Goal: Task Accomplishment & Management: Manage account settings

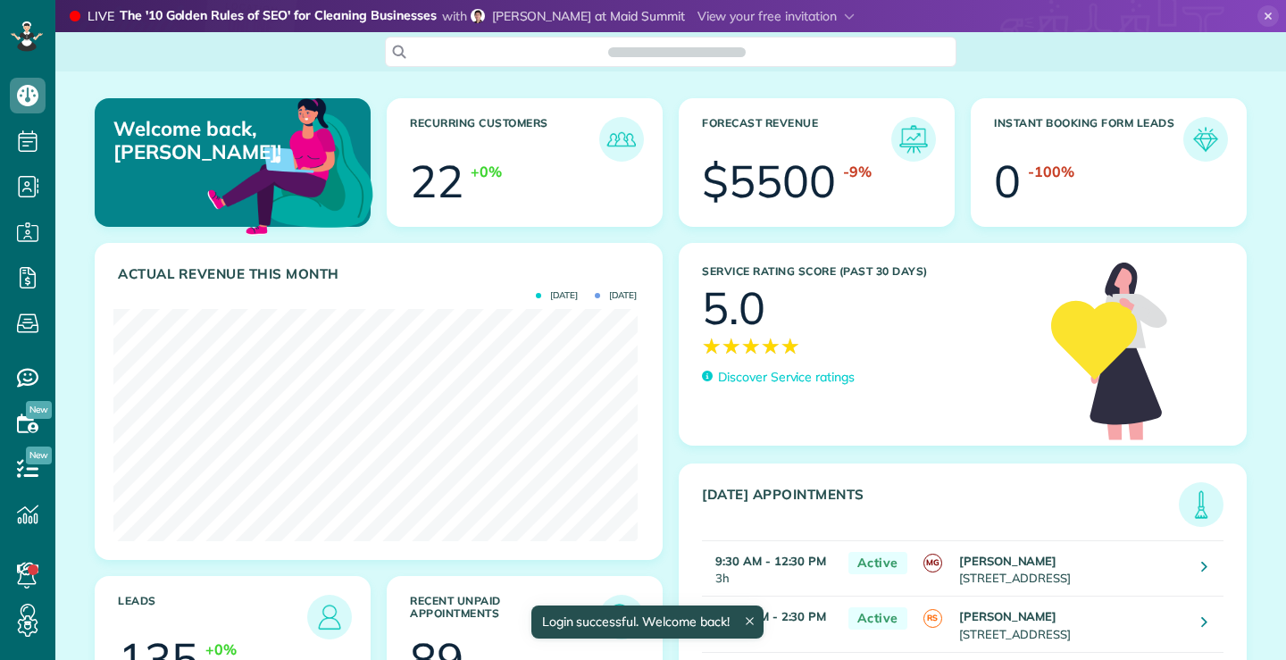
scroll to position [232, 523]
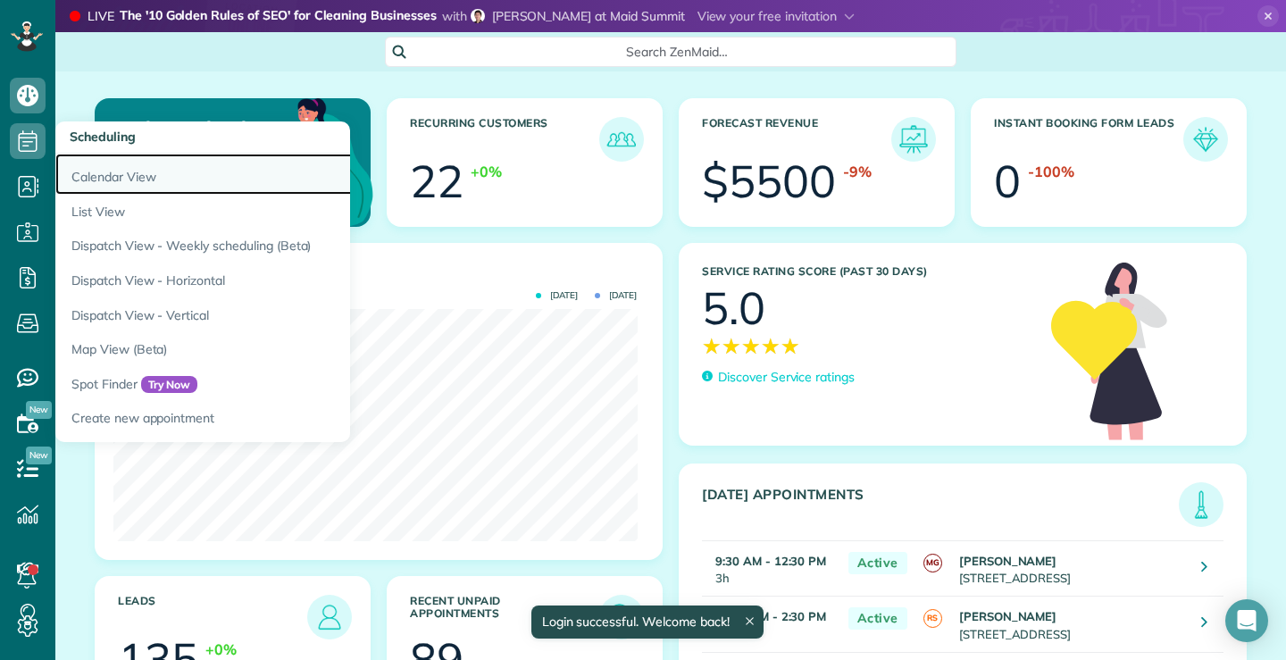
click at [141, 171] on link "Calendar View" at bounding box center [278, 174] width 447 height 41
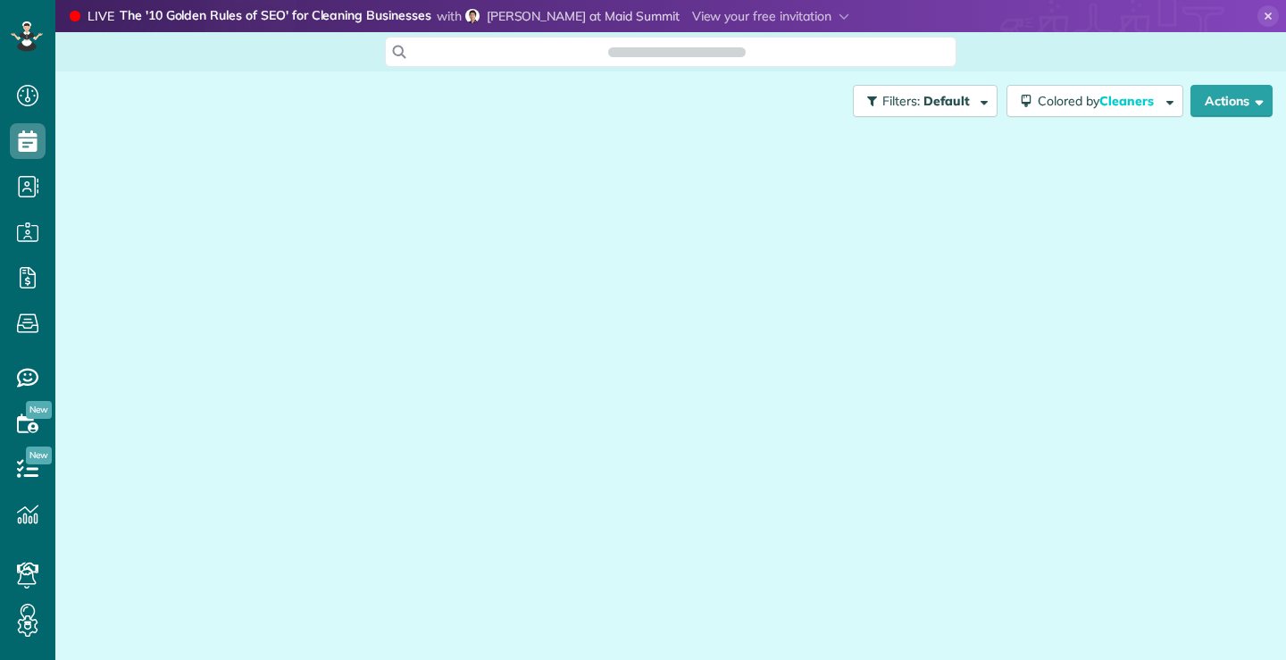
scroll to position [8, 8]
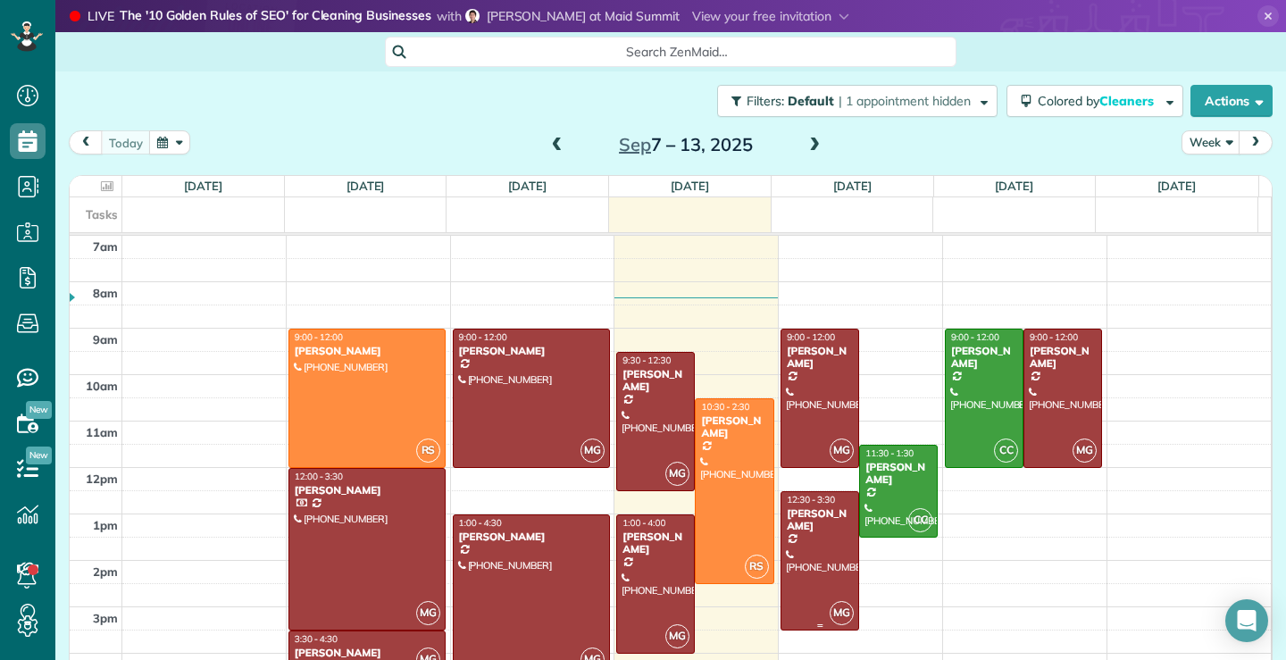
click at [808, 589] on div at bounding box center [819, 561] width 77 height 138
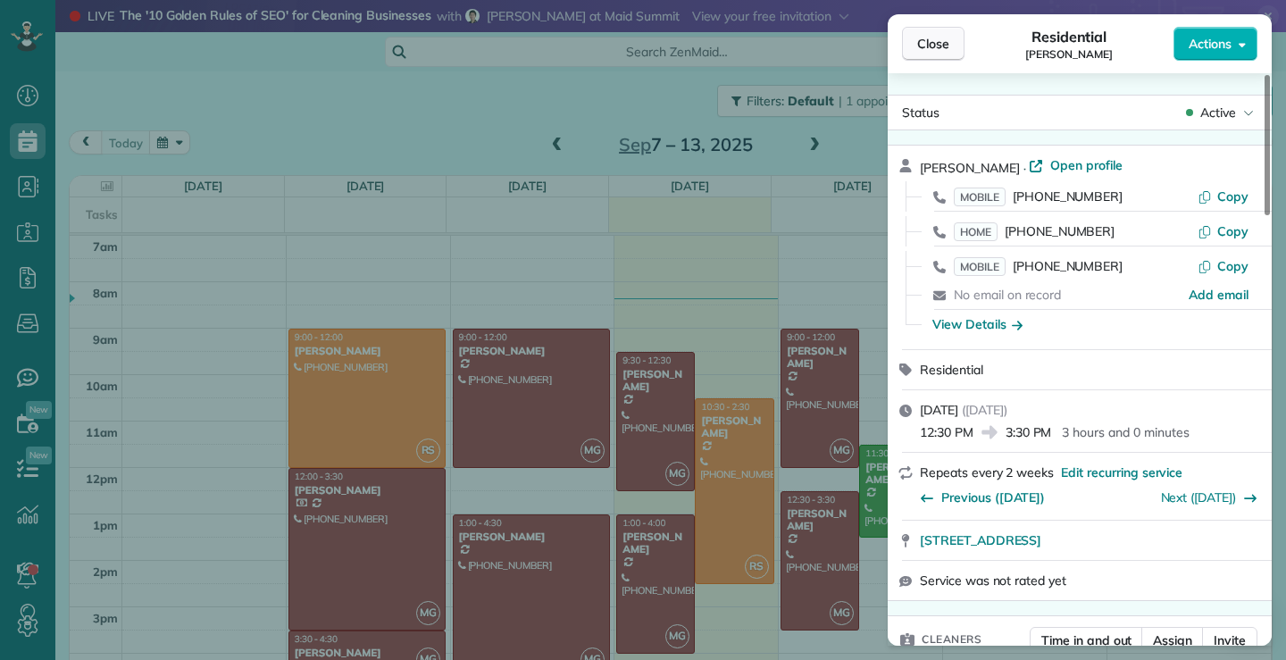
click at [939, 44] on span "Close" at bounding box center [933, 44] width 32 height 18
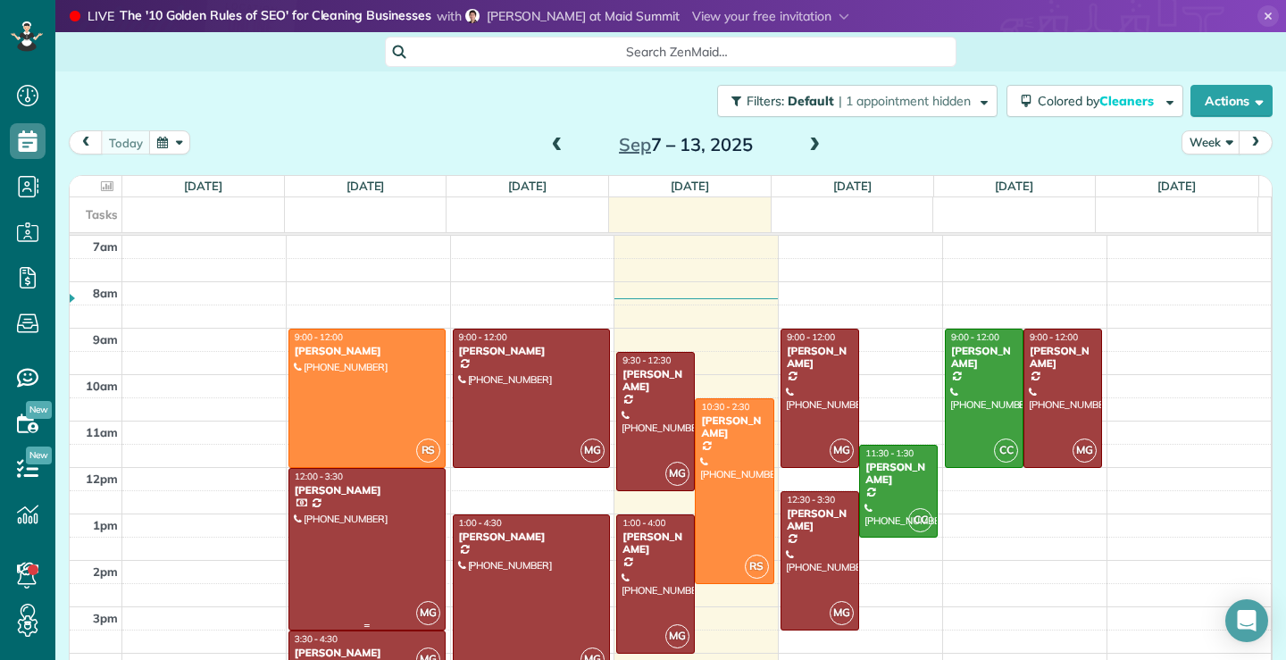
click at [339, 564] on div at bounding box center [366, 549] width 155 height 161
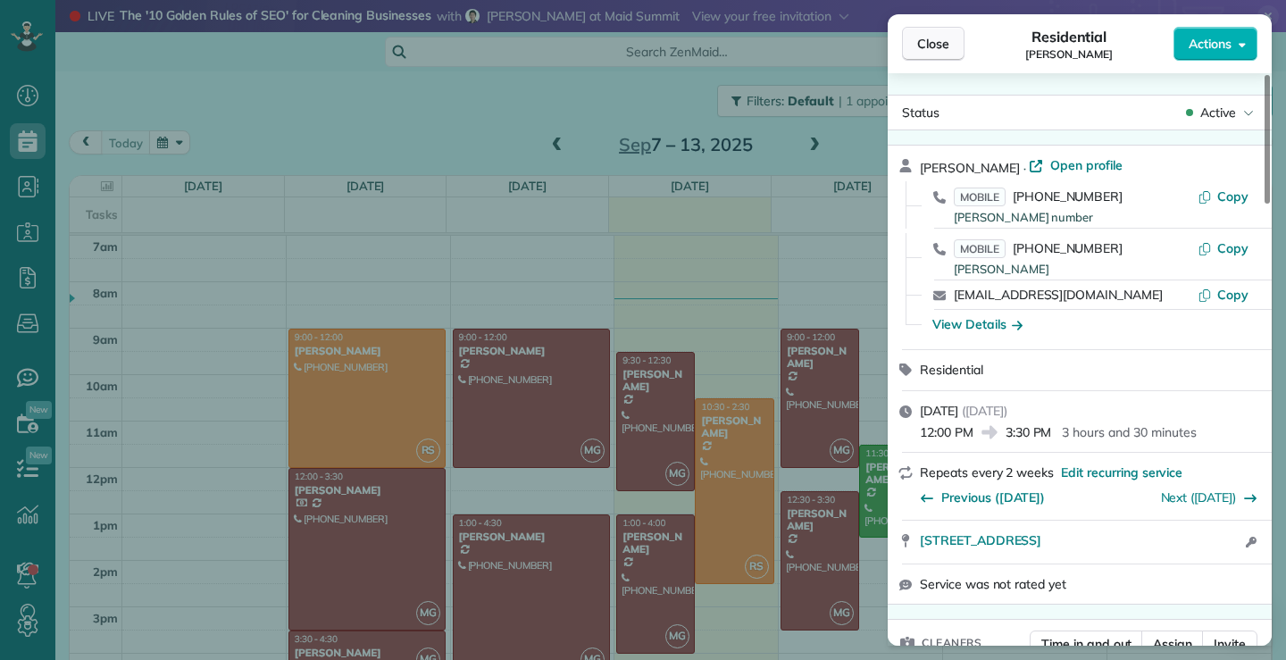
click at [940, 41] on span "Close" at bounding box center [933, 44] width 32 height 18
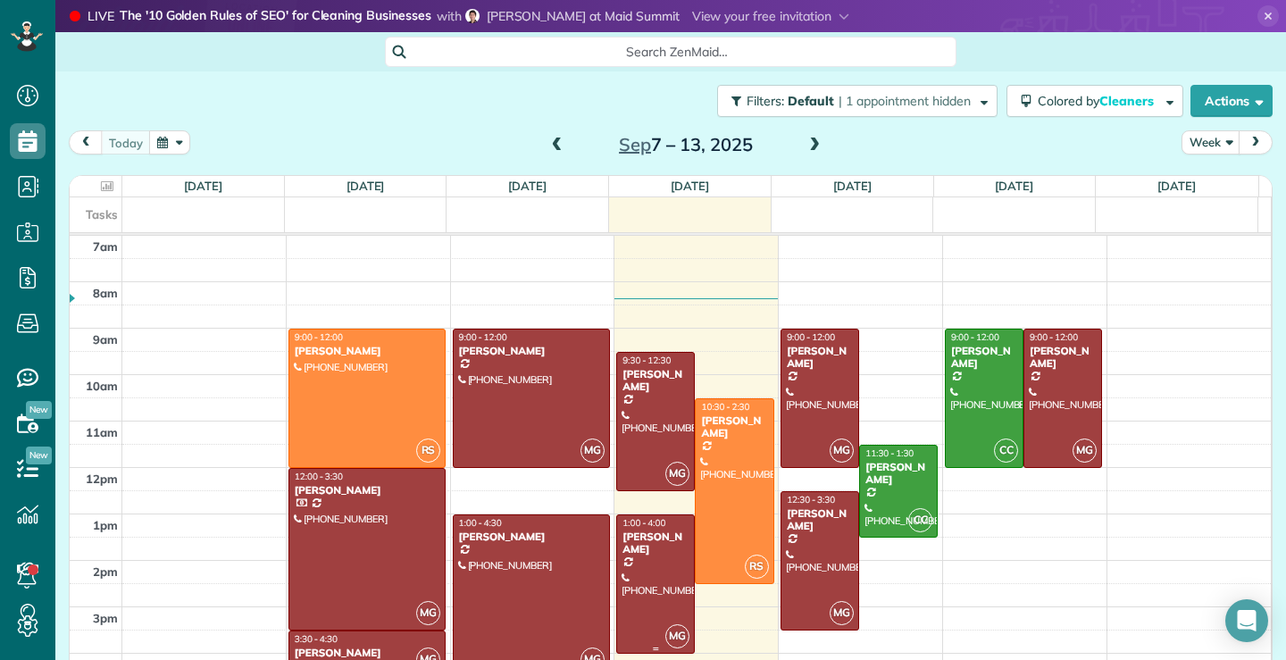
click at [633, 598] on div at bounding box center [655, 584] width 77 height 138
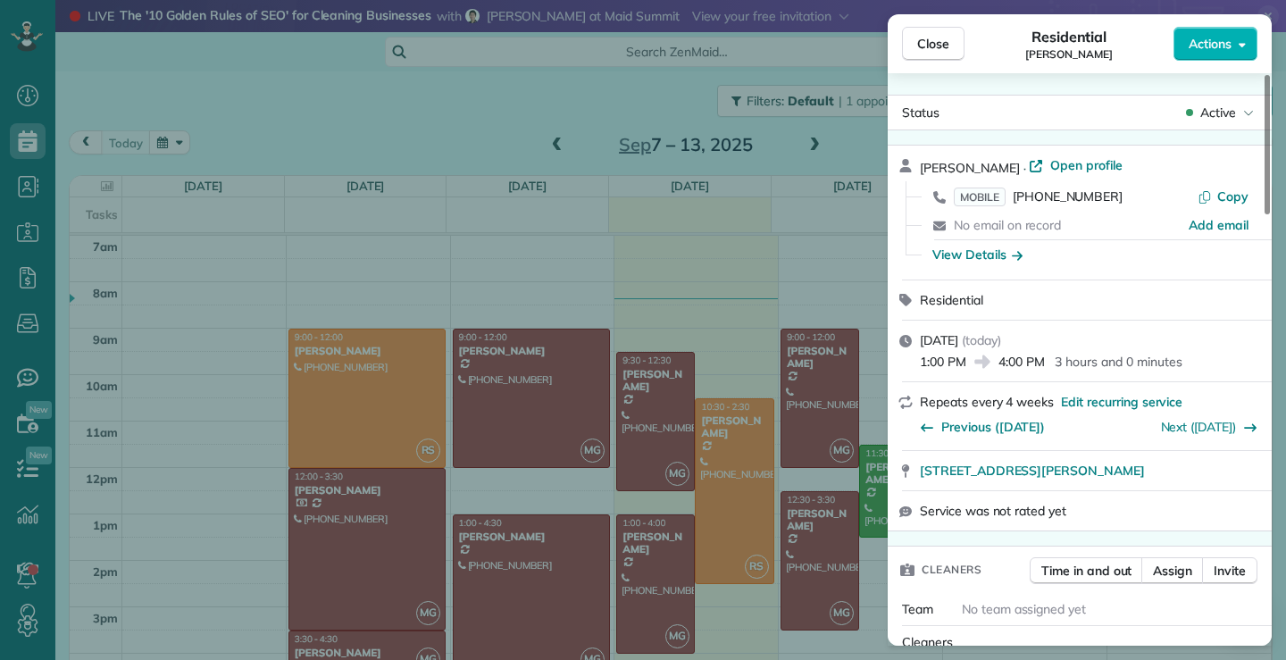
click at [614, 439] on div "Close Residential [PERSON_NAME] Actions Status Active [PERSON_NAME] · Open prof…" at bounding box center [643, 330] width 1286 height 660
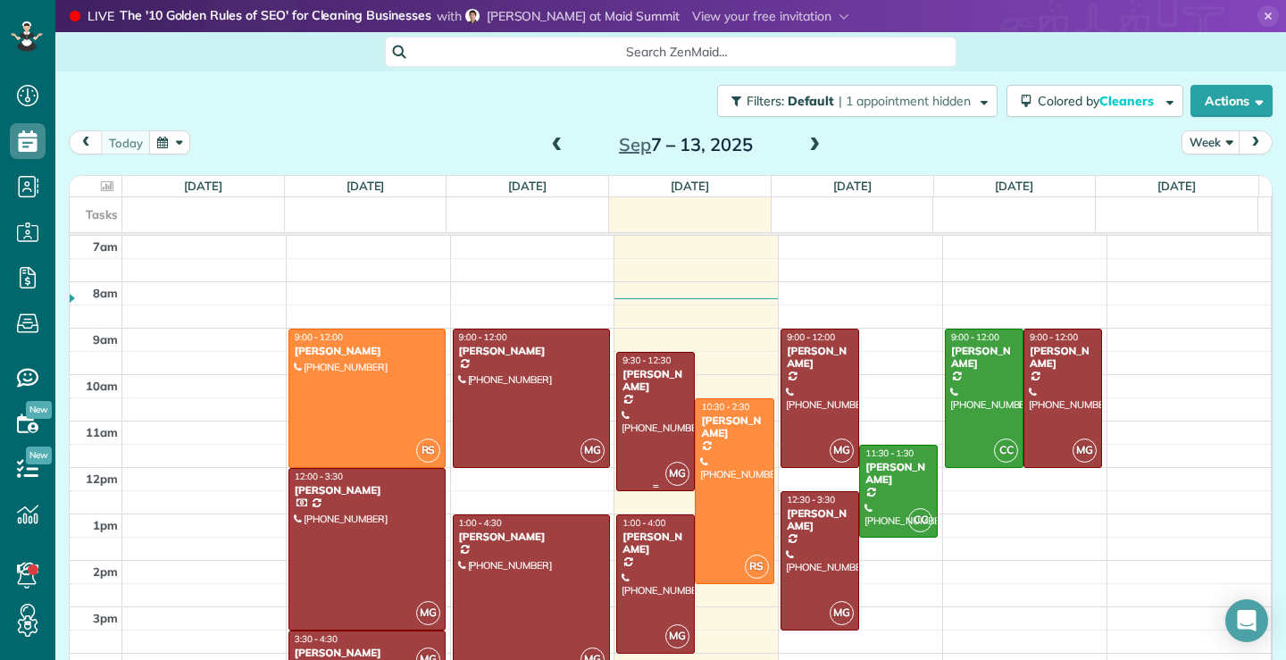
click at [641, 431] on div at bounding box center [655, 422] width 77 height 138
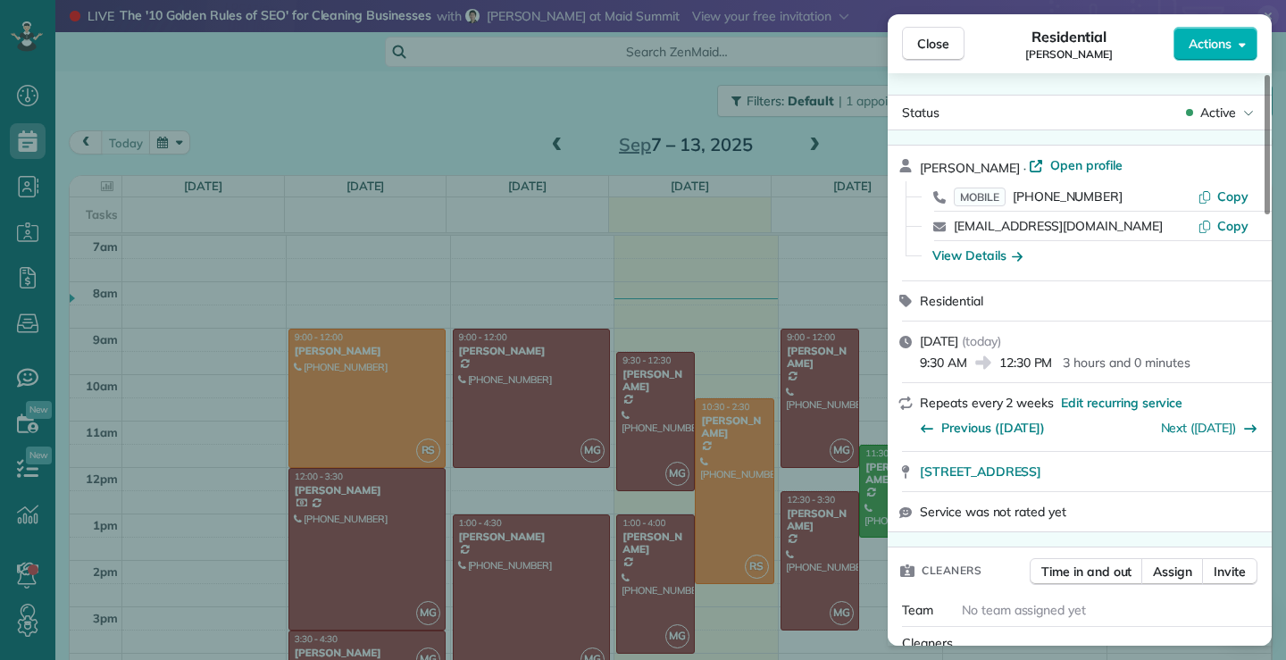
click at [819, 554] on div "Close Residential [PERSON_NAME] Actions Status Active [PERSON_NAME] · Open prof…" at bounding box center [643, 330] width 1286 height 660
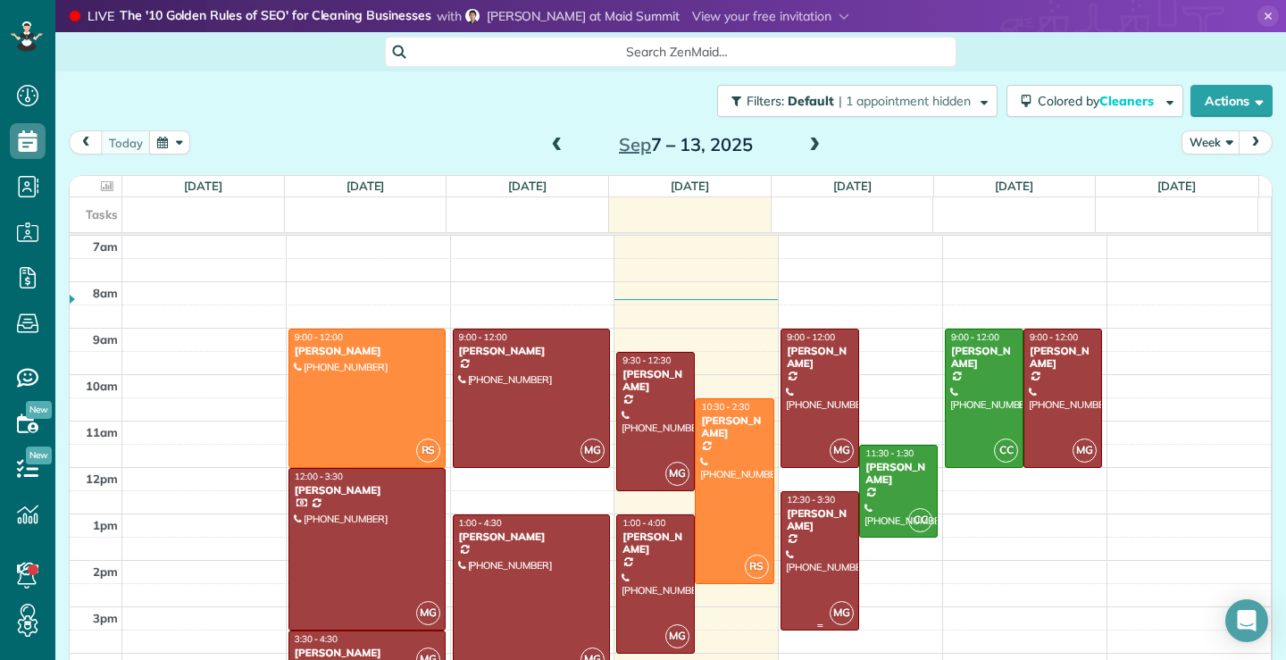
click at [796, 585] on div at bounding box center [819, 561] width 77 height 138
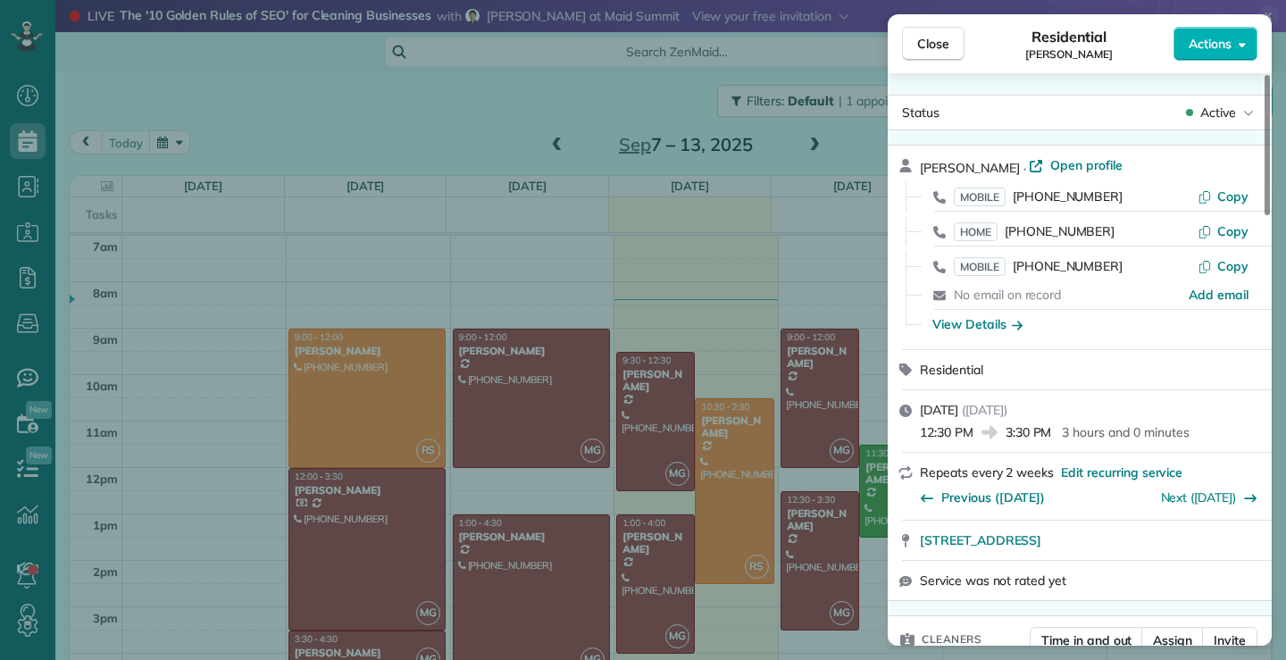
click at [873, 505] on div "Close Residential [PERSON_NAME] Actions Status Active [PERSON_NAME] · Open prof…" at bounding box center [643, 330] width 1286 height 660
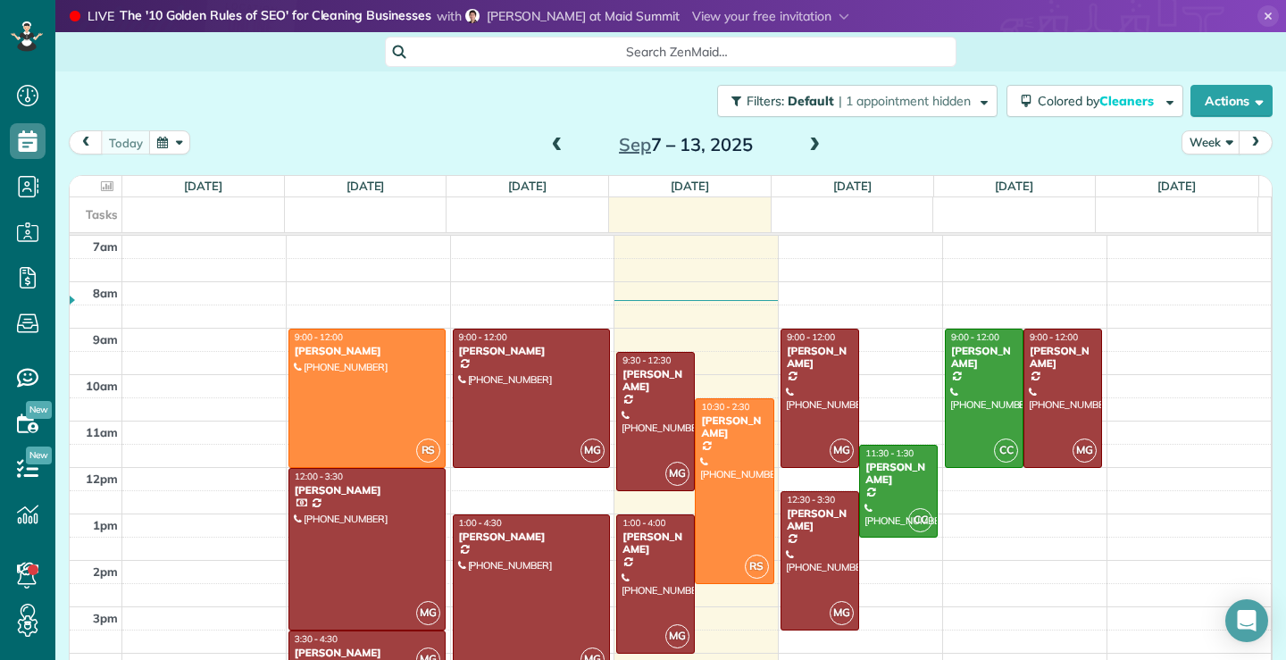
drag, startPoint x: 852, startPoint y: 547, endPoint x: 351, endPoint y: 132, distance: 650.2
click at [351, 132] on div "[DATE] Week [DATE] – [DATE]" at bounding box center [671, 146] width 1204 height 33
click at [814, 141] on span at bounding box center [815, 146] width 20 height 16
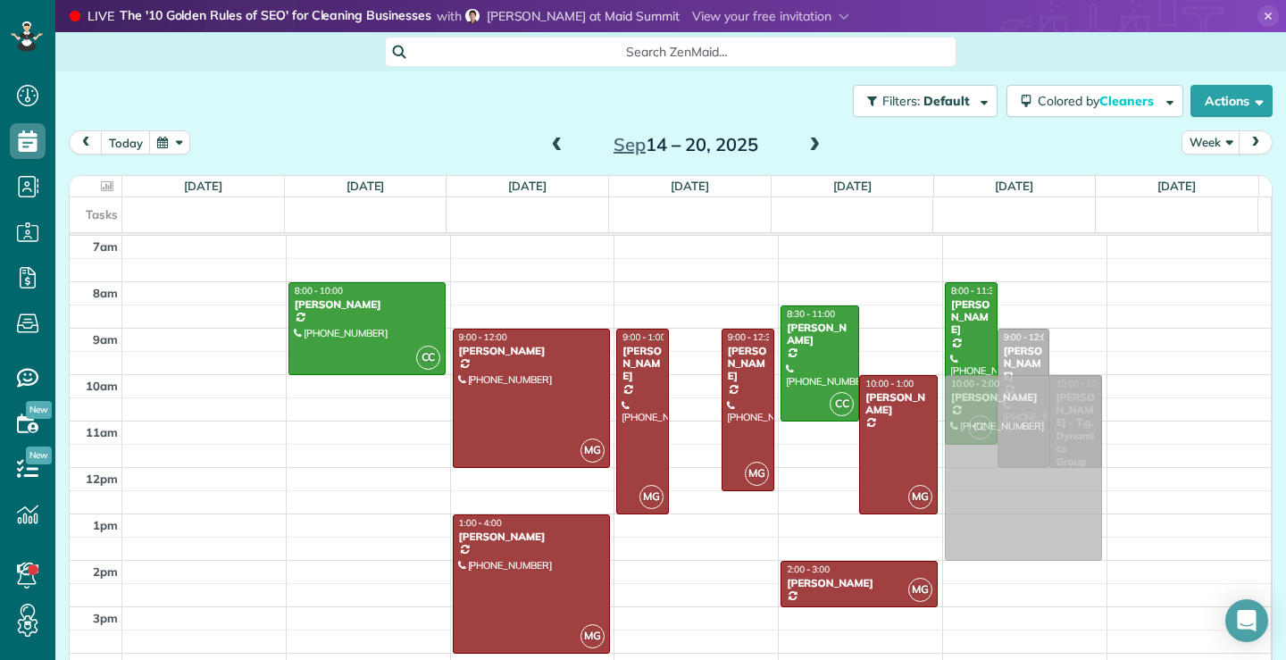
drag, startPoint x: 683, startPoint y: 387, endPoint x: 978, endPoint y: 434, distance: 298.5
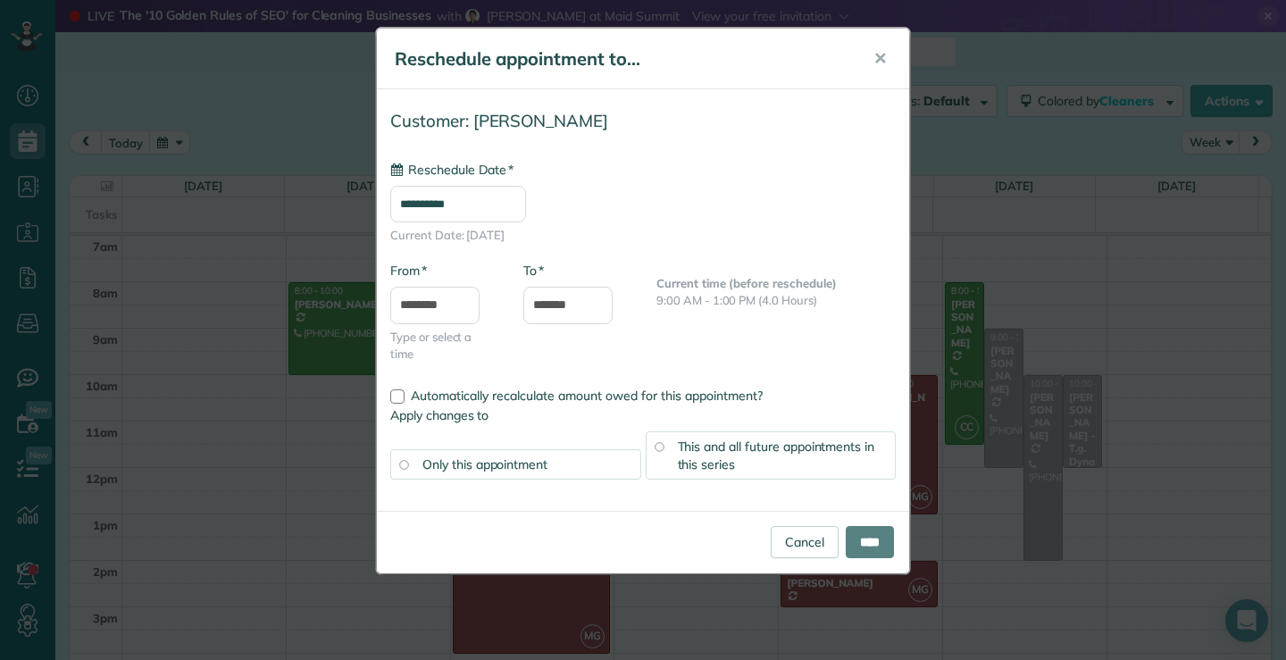
type input "**********"
click at [798, 544] on link "Cancel" at bounding box center [805, 542] width 68 height 32
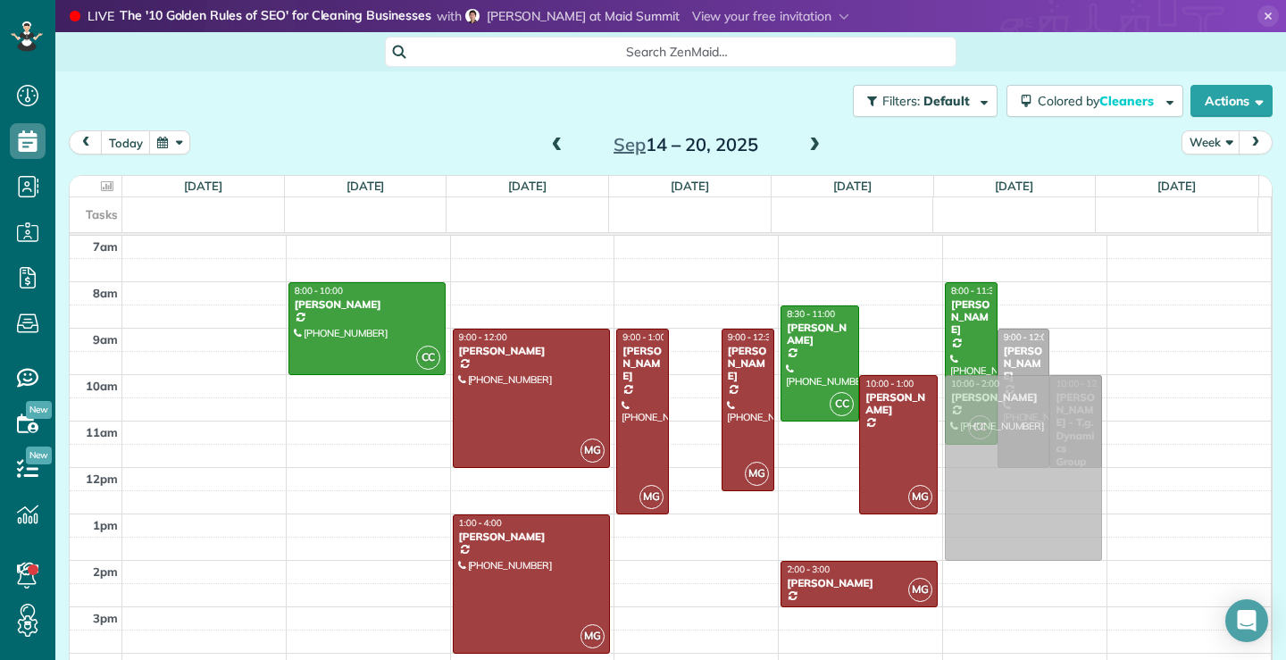
drag, startPoint x: 687, startPoint y: 432, endPoint x: 1032, endPoint y: 481, distance: 348.2
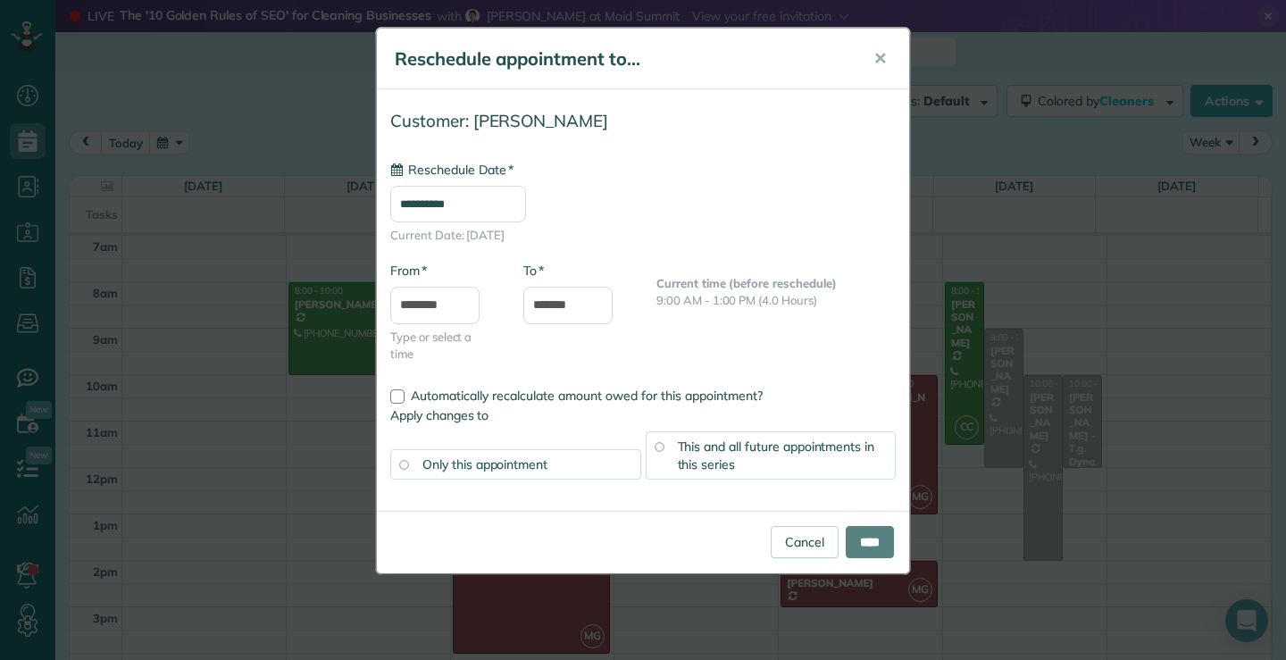
type input "**********"
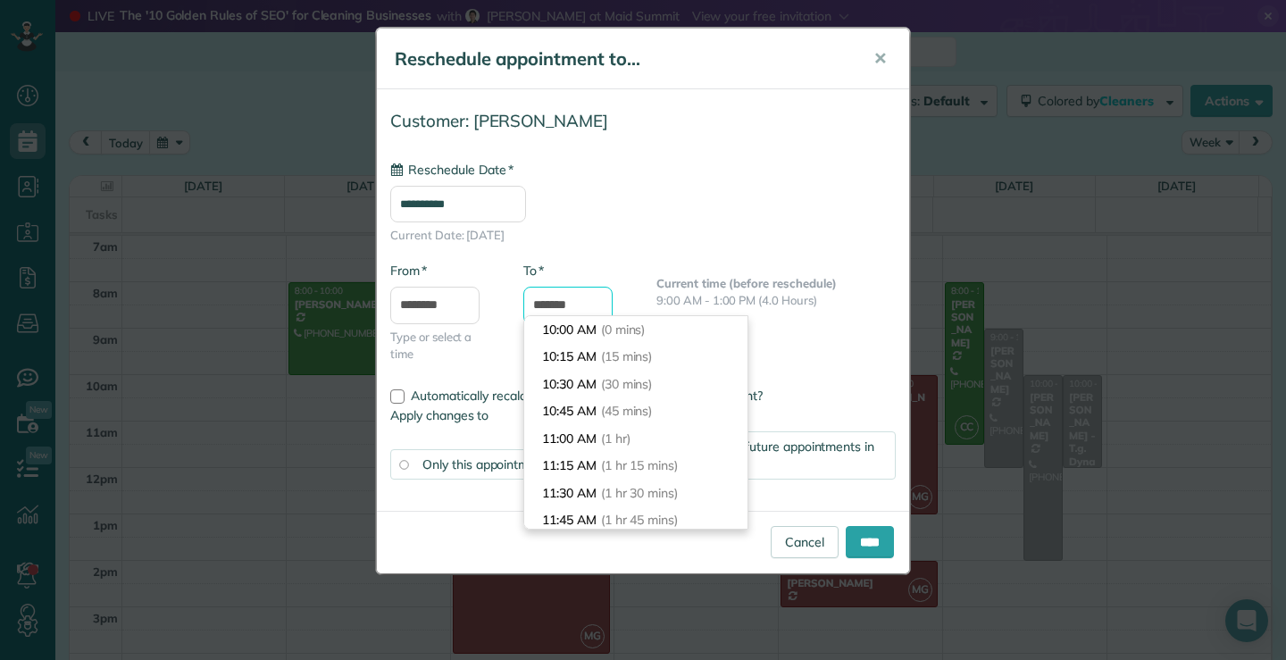
click at [539, 302] on input "*******" at bounding box center [567, 306] width 89 height 38
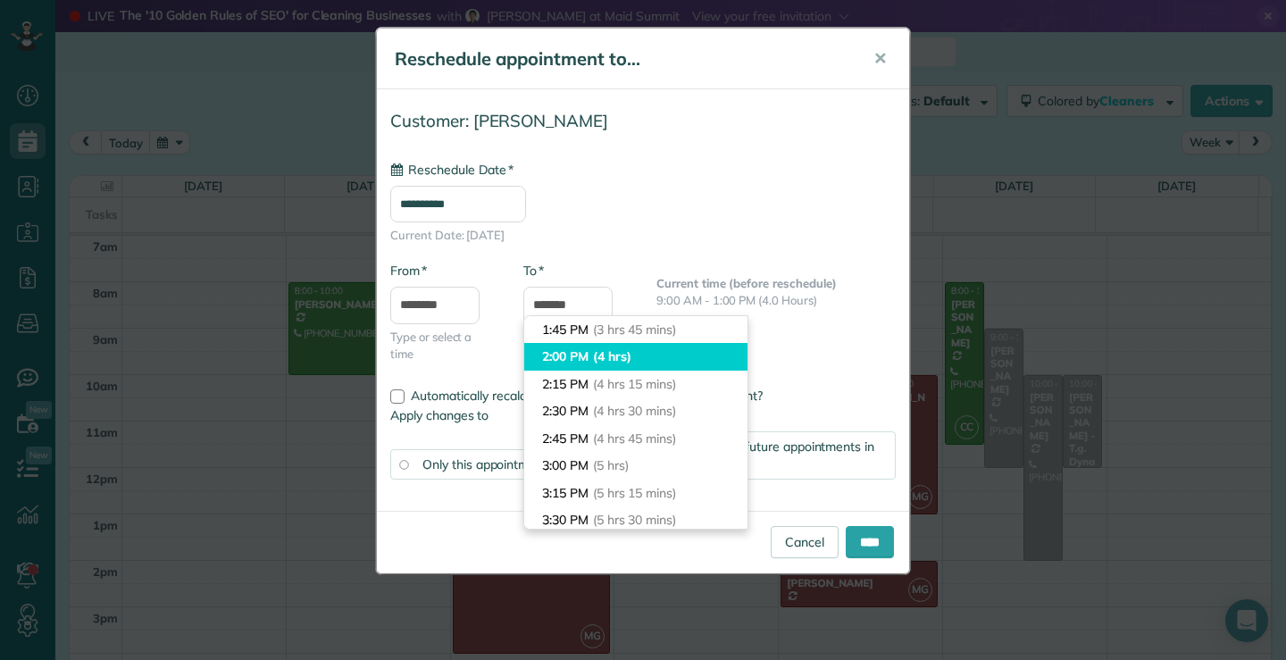
click at [568, 354] on li "2:00 PM (4 hrs)" at bounding box center [635, 357] width 223 height 28
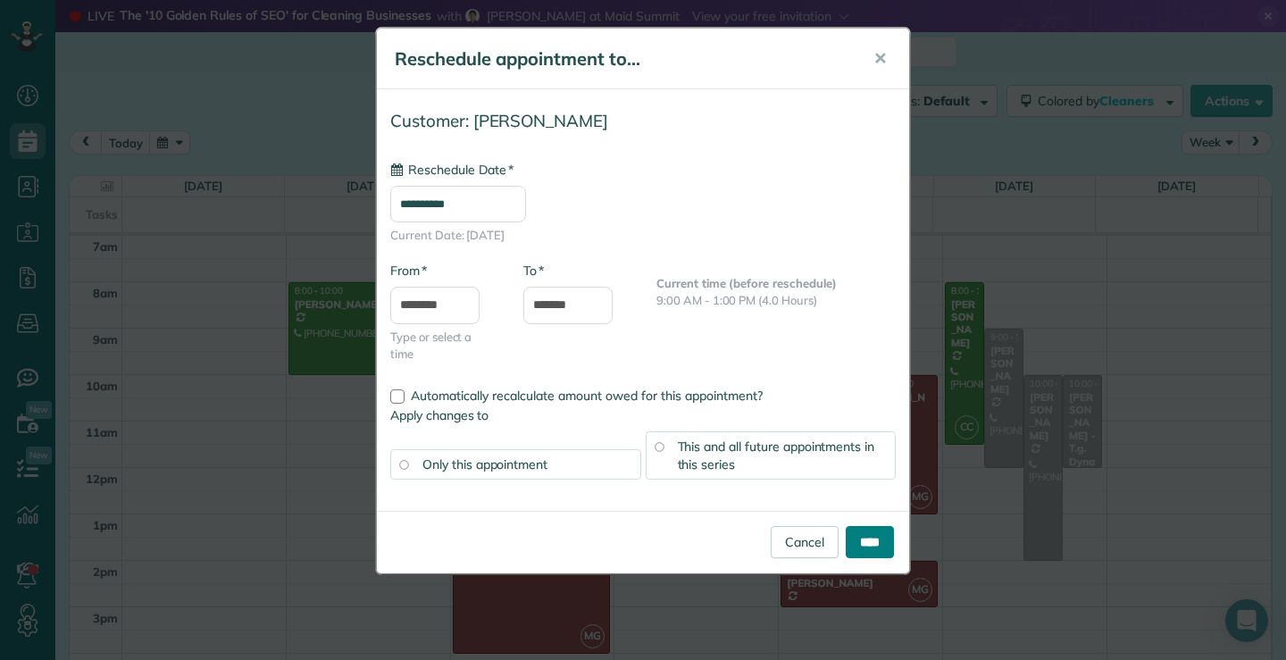
click at [865, 547] on input "****" at bounding box center [870, 542] width 48 height 32
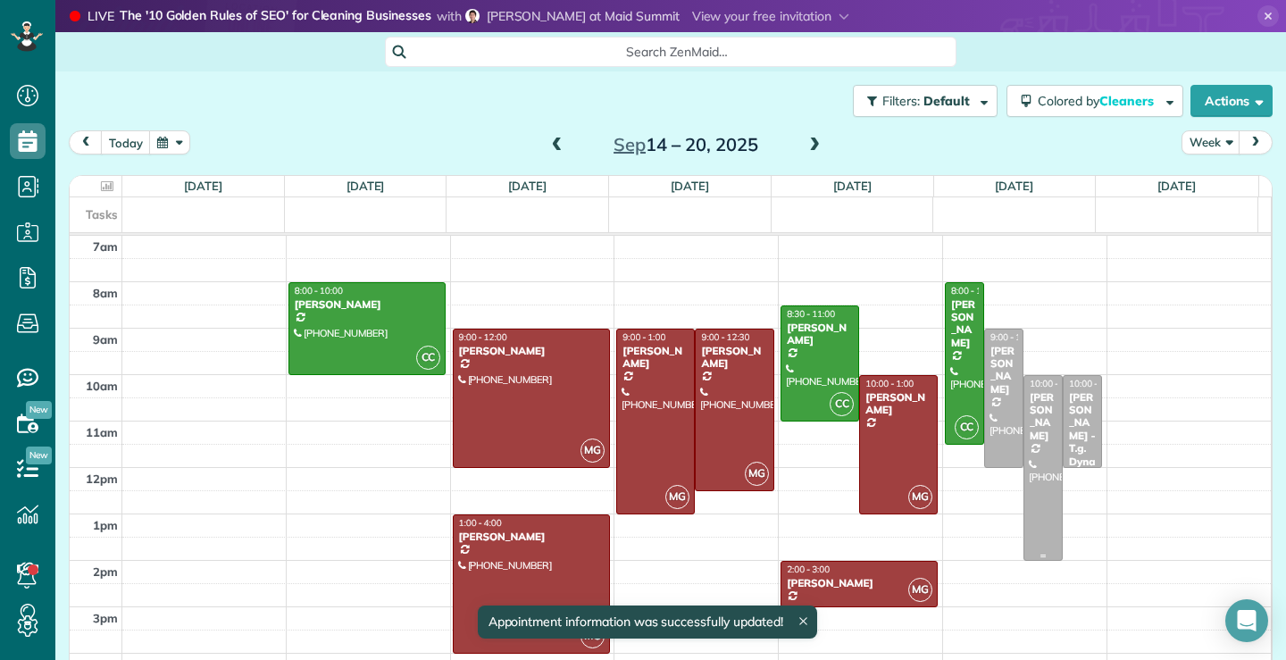
click at [1024, 520] on div at bounding box center [1043, 468] width 38 height 184
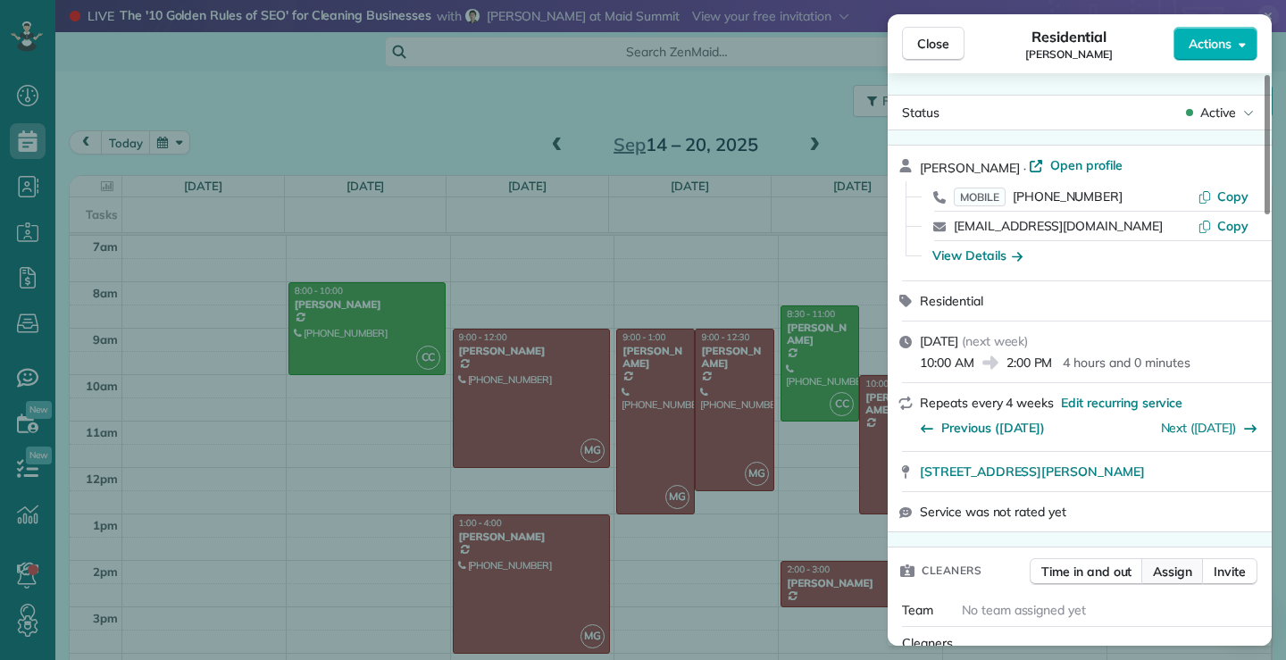
click at [1171, 575] on span "Assign" at bounding box center [1172, 572] width 39 height 18
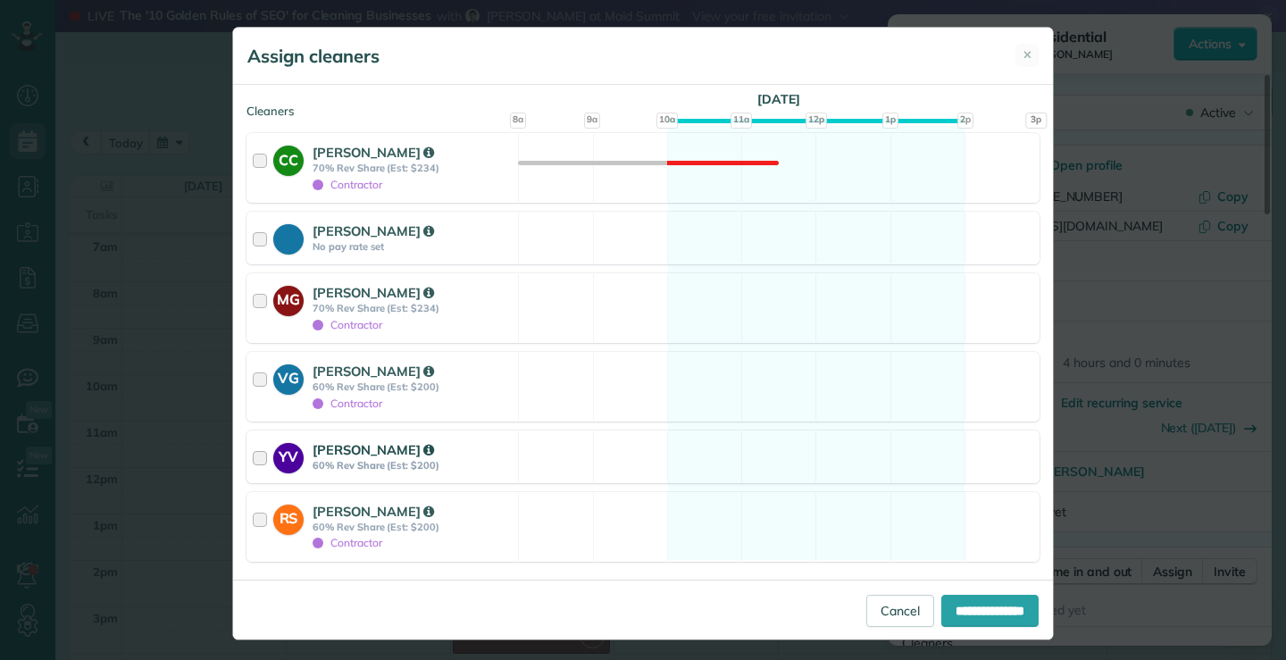
scroll to position [211, 0]
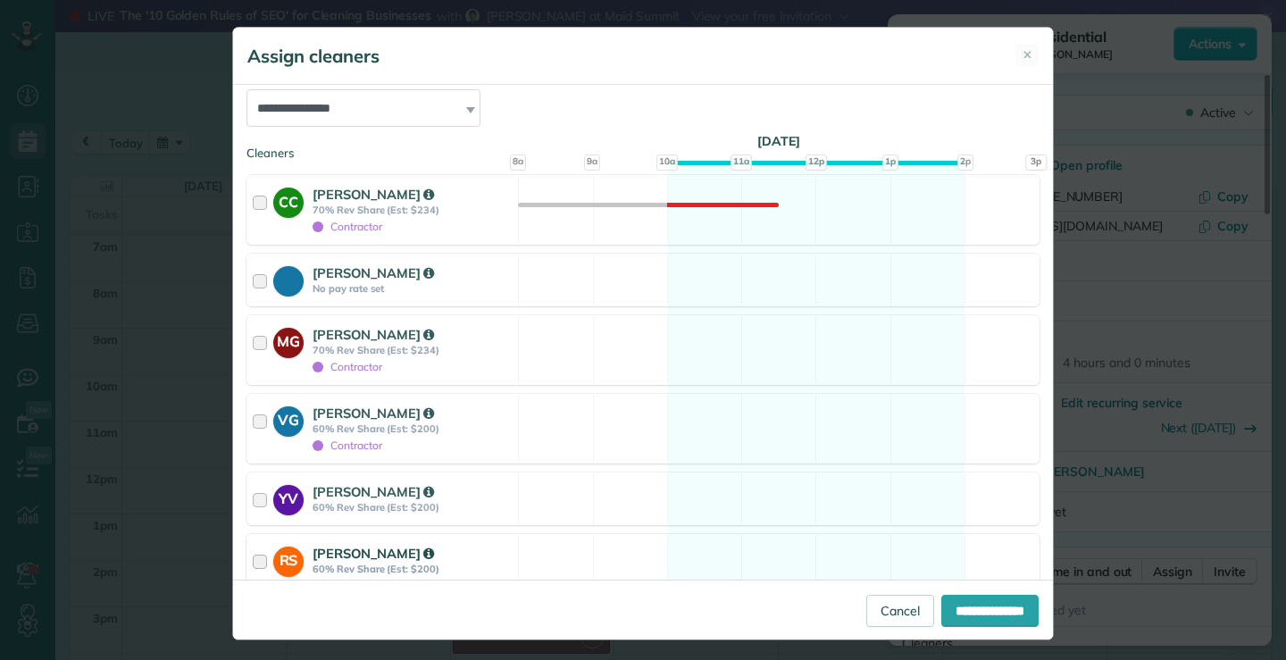
click at [254, 563] on div at bounding box center [263, 569] width 21 height 50
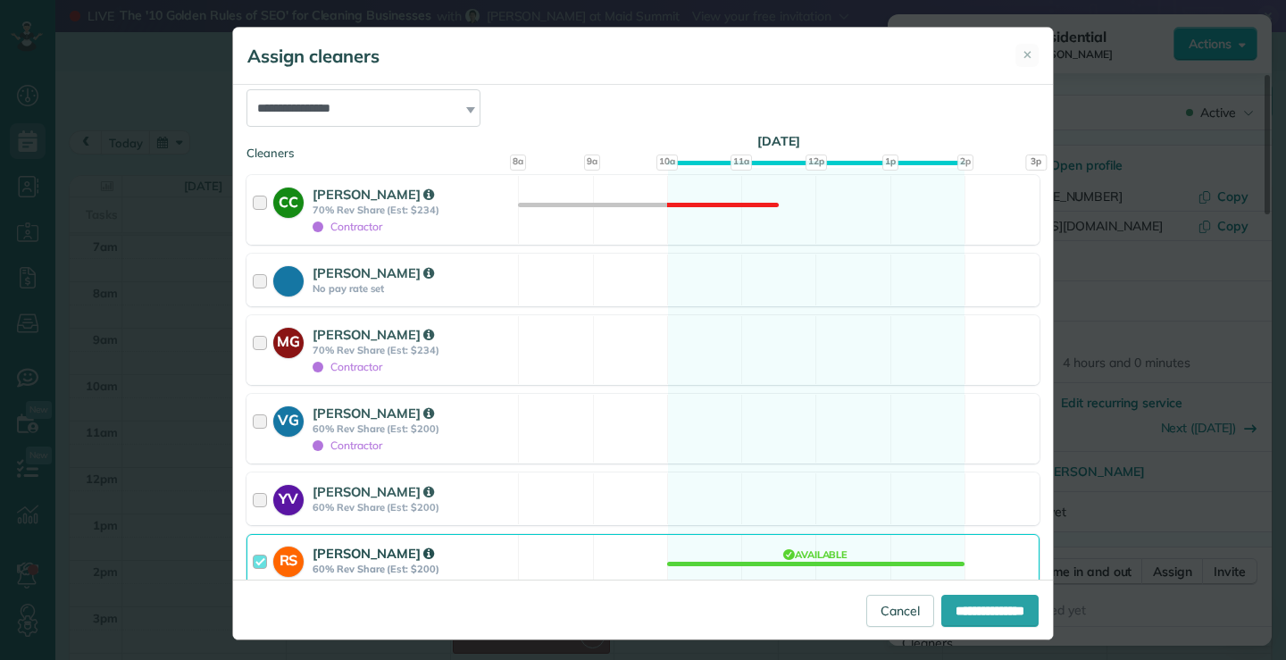
click at [256, 561] on div at bounding box center [263, 569] width 21 height 50
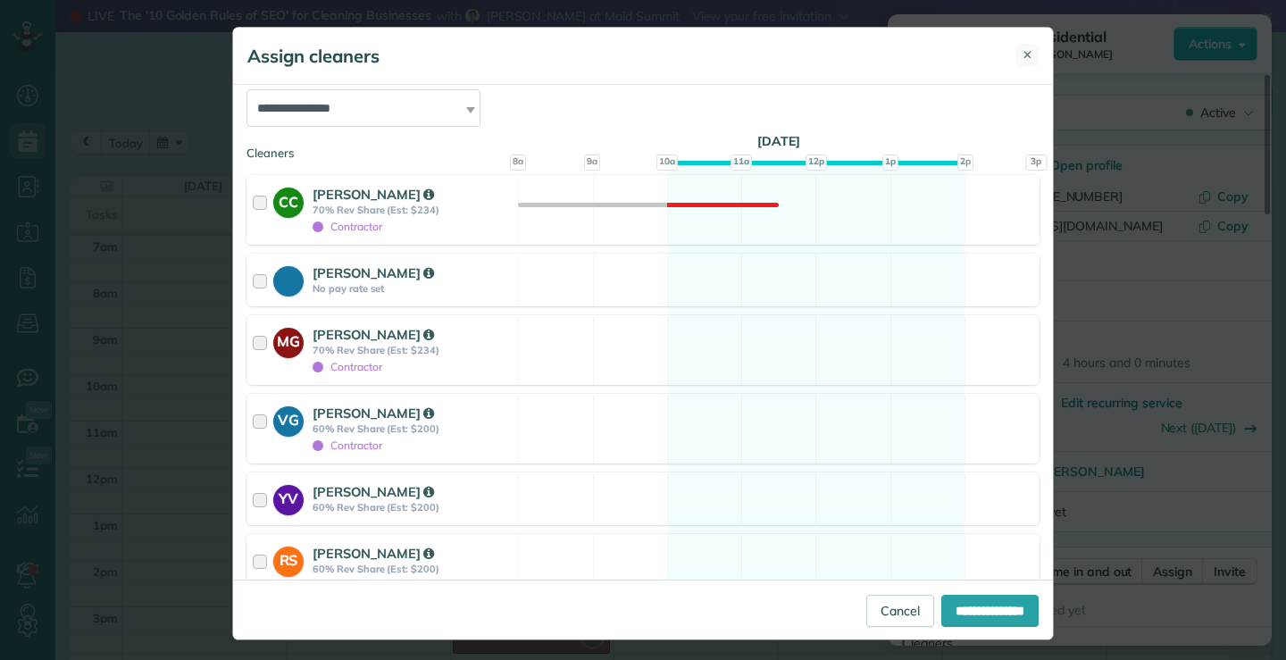
click at [1023, 56] on span "✕" at bounding box center [1028, 54] width 10 height 17
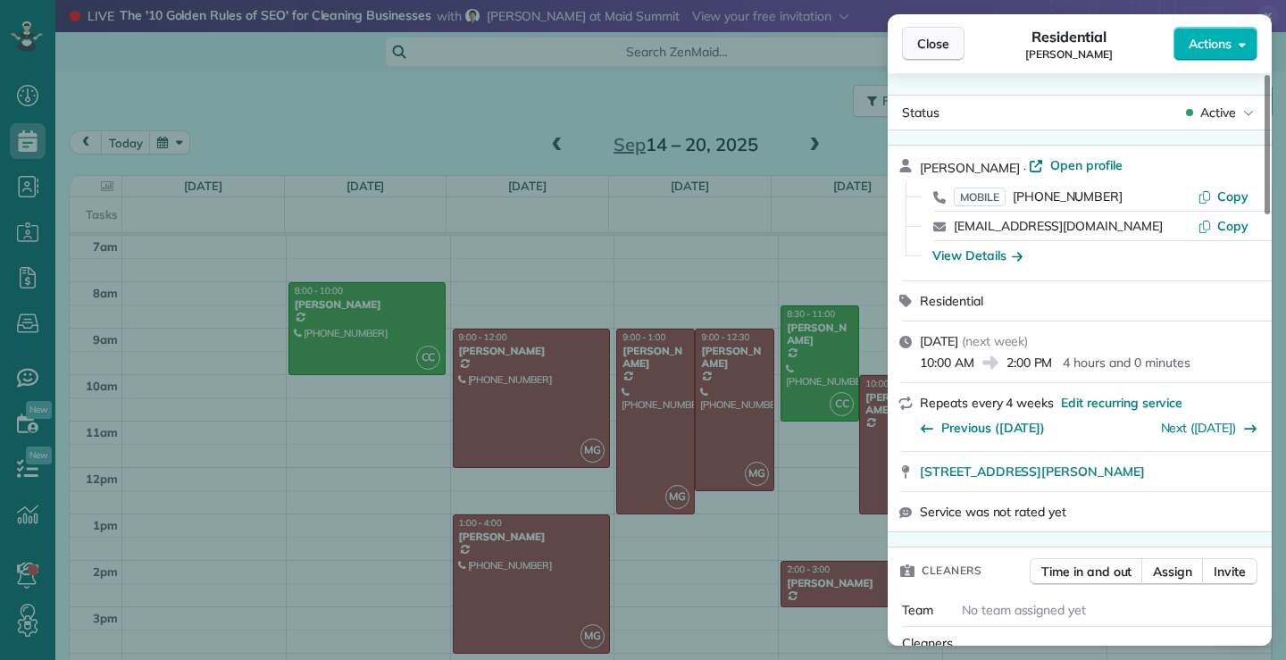
click at [935, 43] on span "Close" at bounding box center [933, 44] width 32 height 18
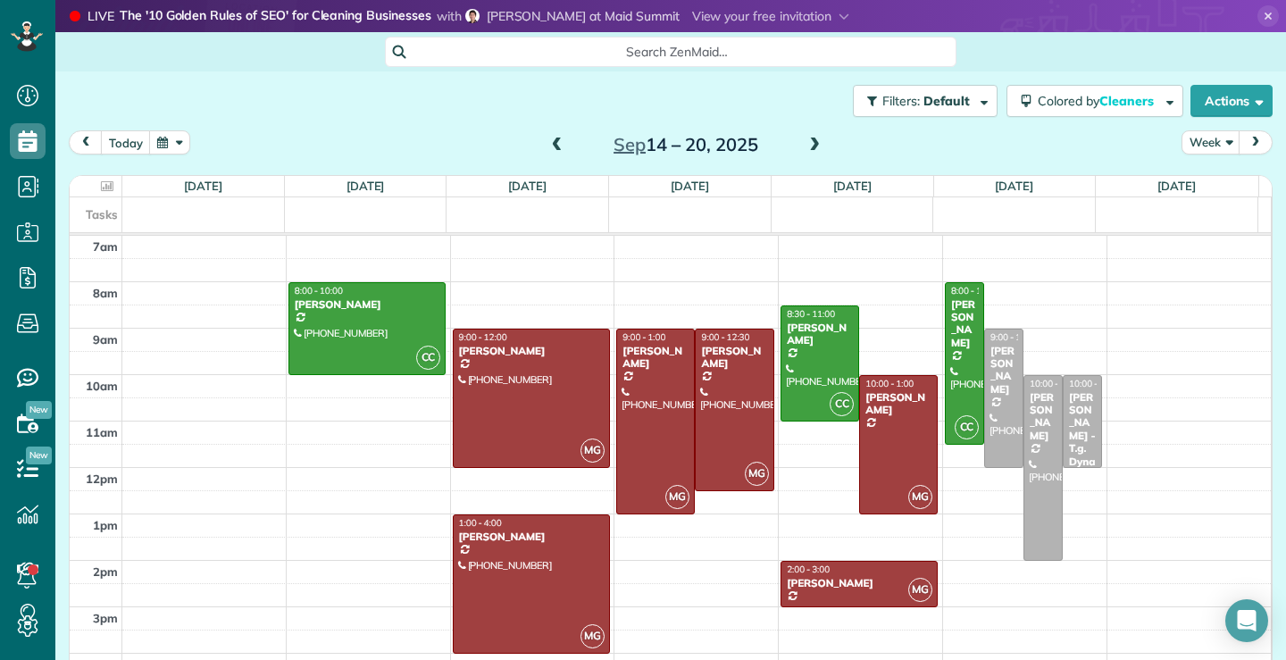
click at [418, 117] on div "Filters: Default | 1 appointment hidden Colored by Cleaners Color by Cleaner Co…" at bounding box center [670, 100] width 1231 height 59
